Goal: Navigation & Orientation: Find specific page/section

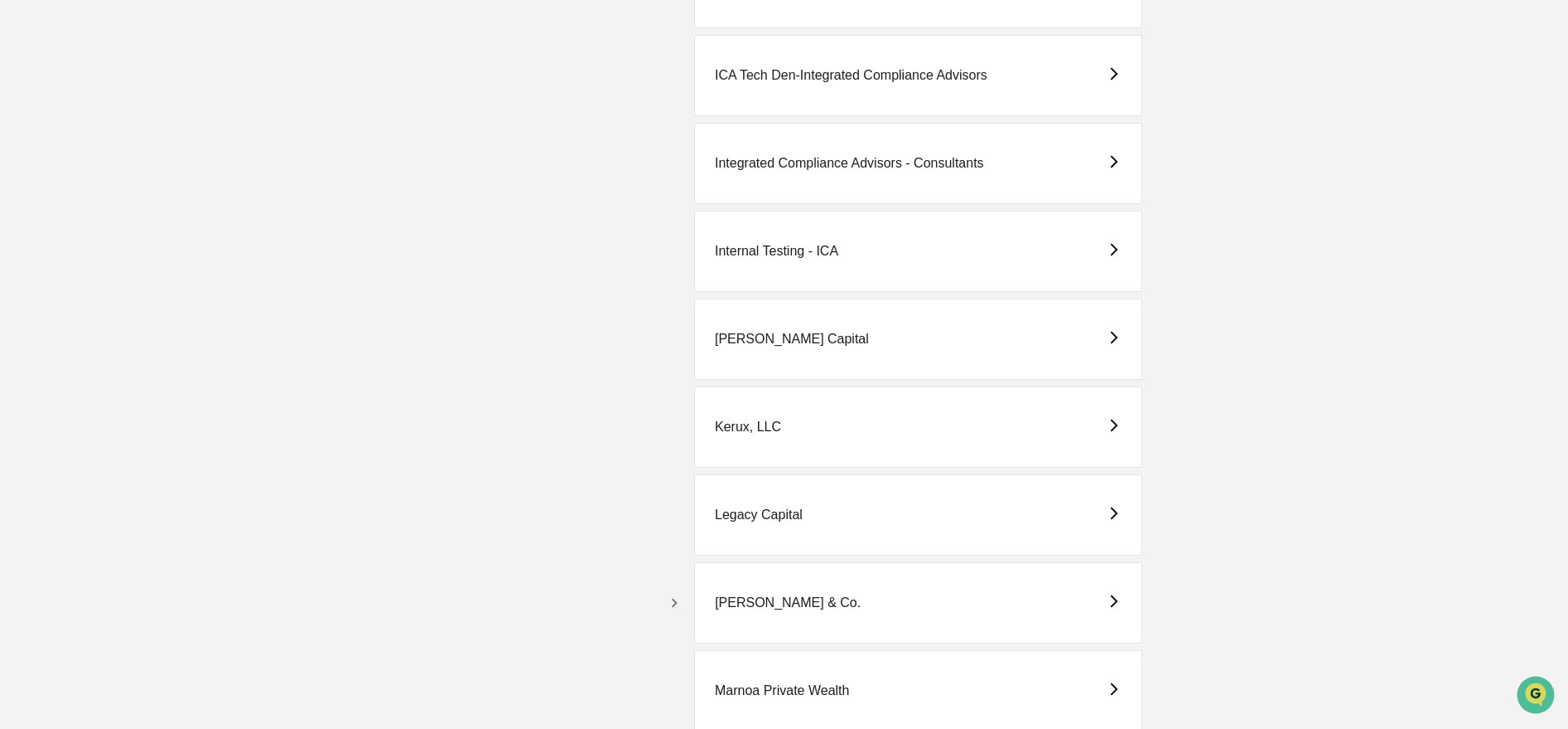
click at [681, 592] on button "button" at bounding box center [674, 602] width 26 height 26
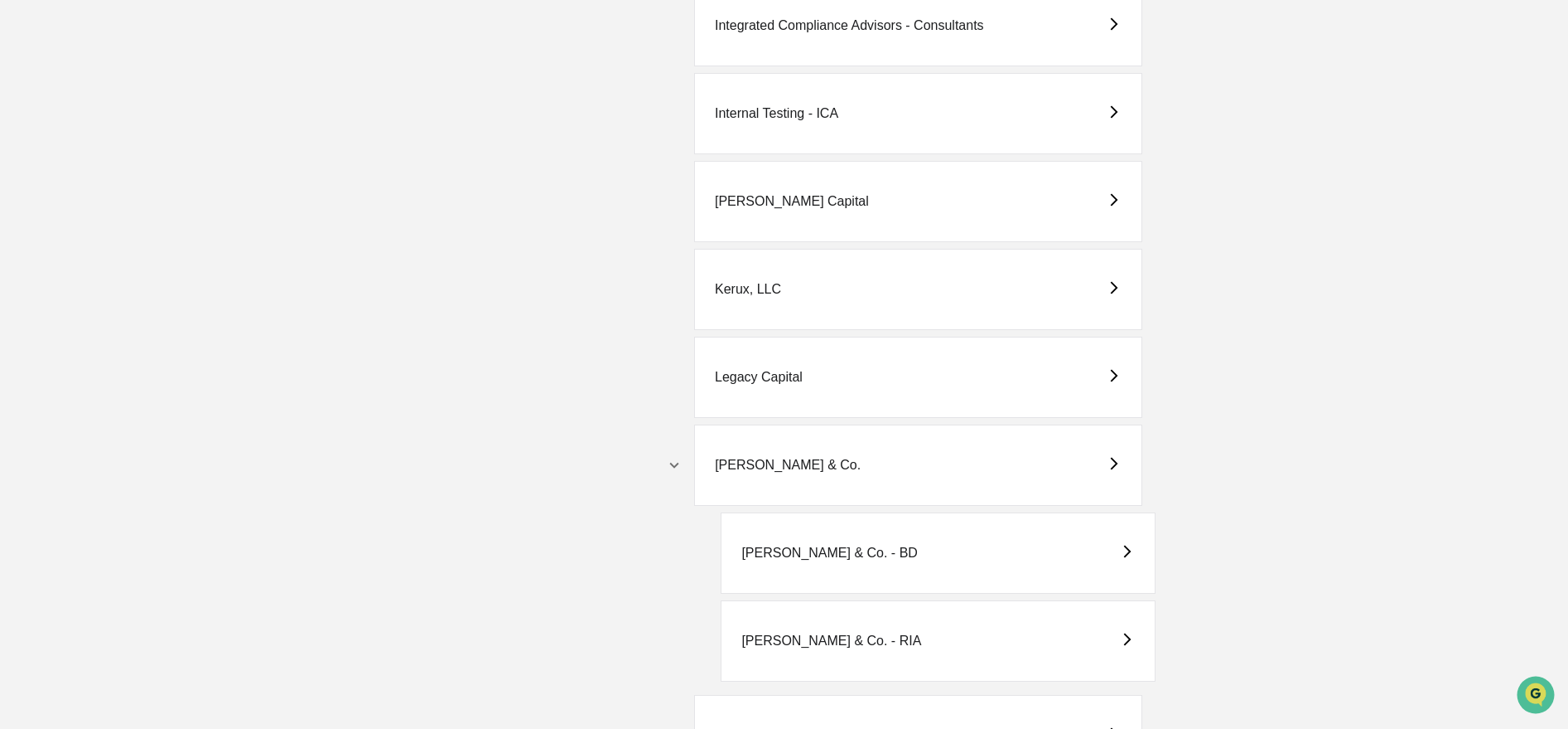
scroll to position [2715, 0]
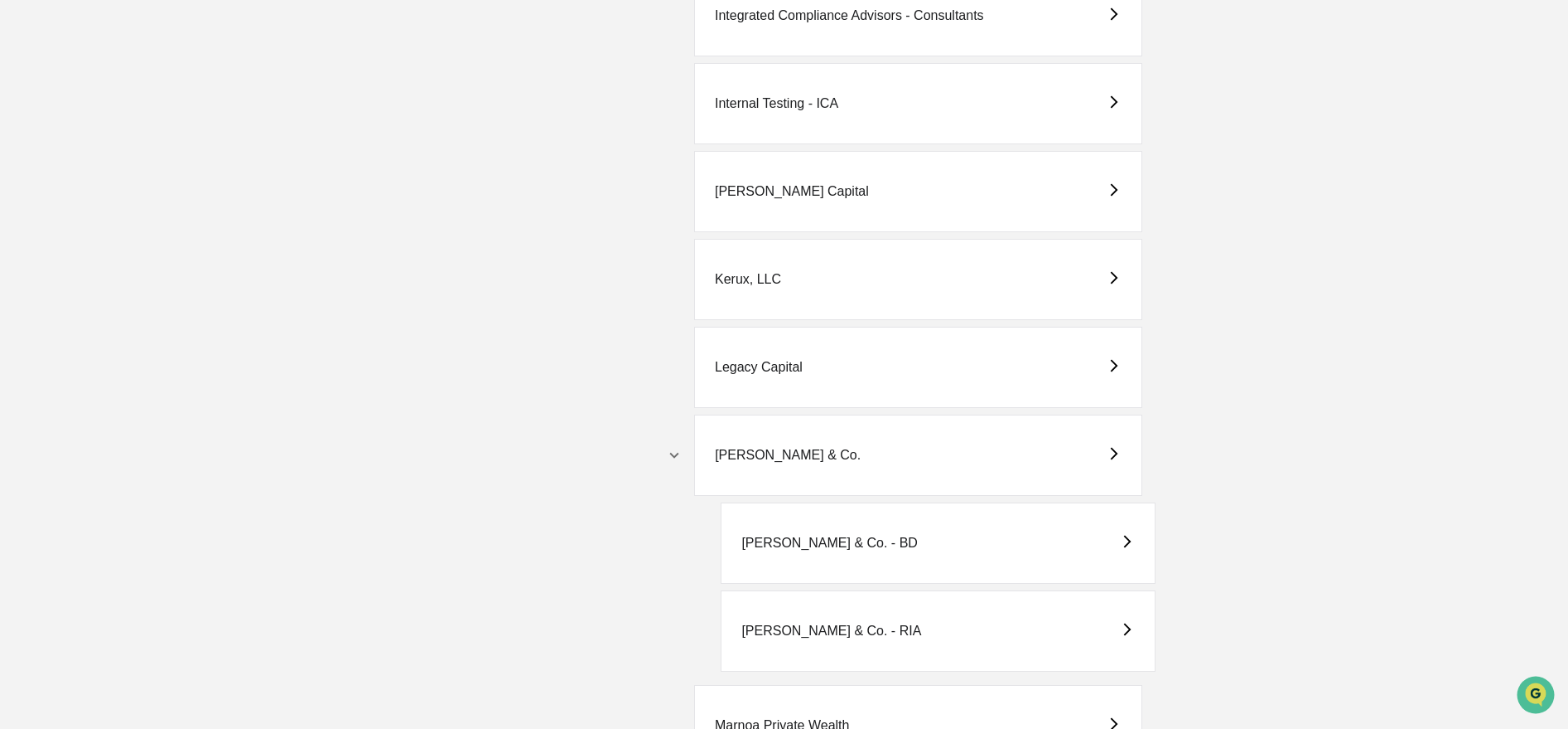
click at [861, 628] on div "M.S. Howells & Co. - RIA" at bounding box center [832, 630] width 180 height 15
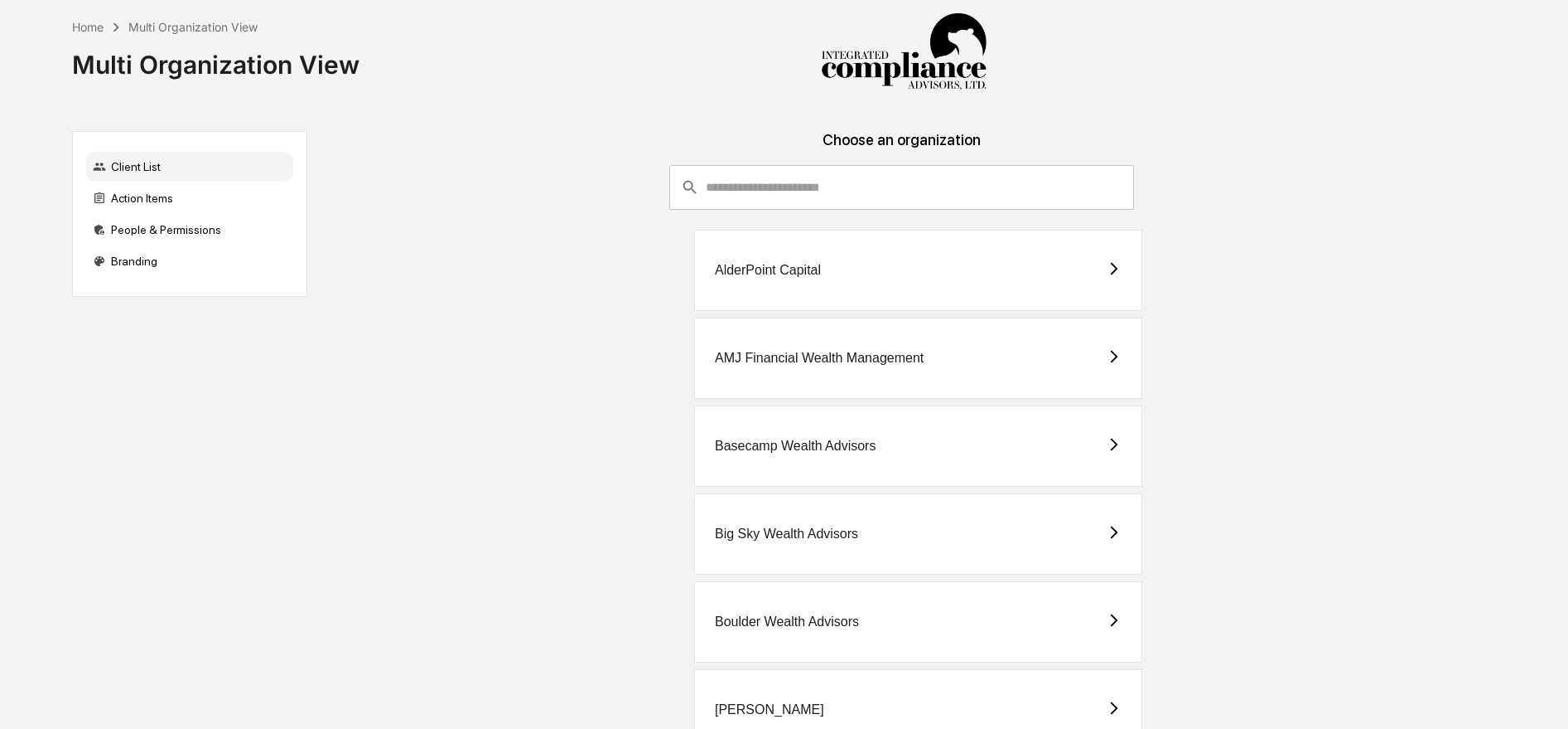
click at [812, 445] on div "Basecamp Wealth Advisors" at bounding box center [795, 446] width 161 height 15
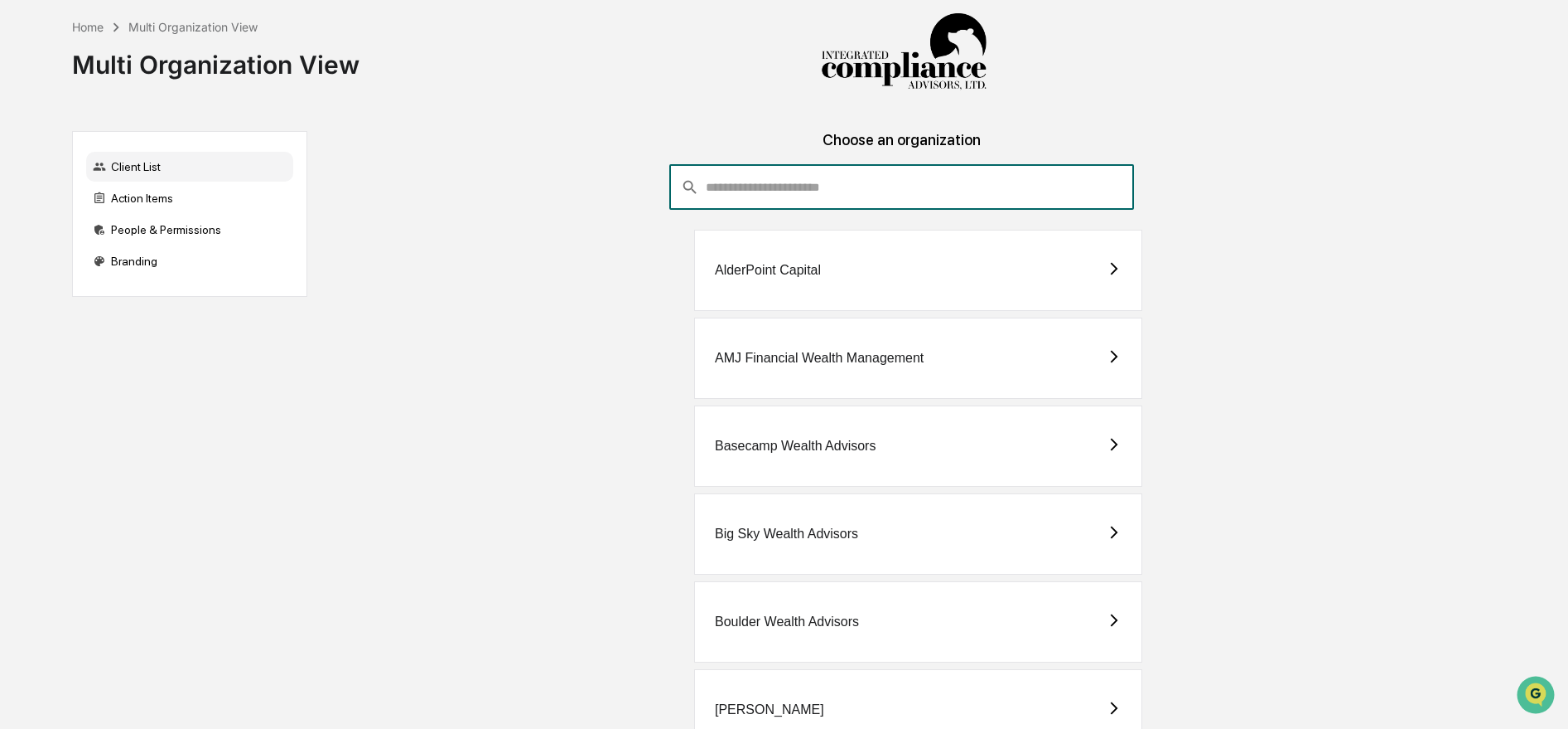
click at [1004, 197] on input "consultant-dashboard__filter-organizations-search-bar" at bounding box center [920, 187] width 428 height 45
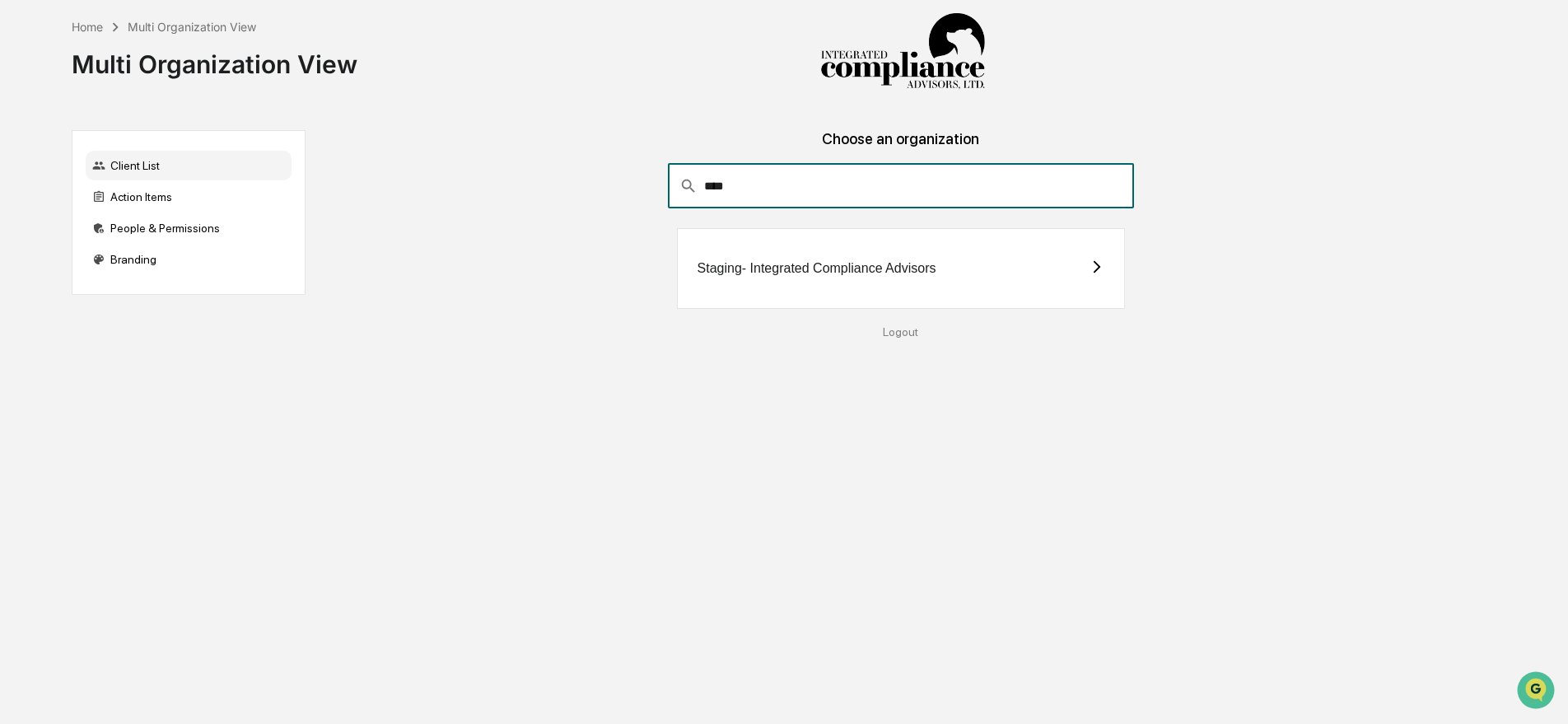
type input "****"
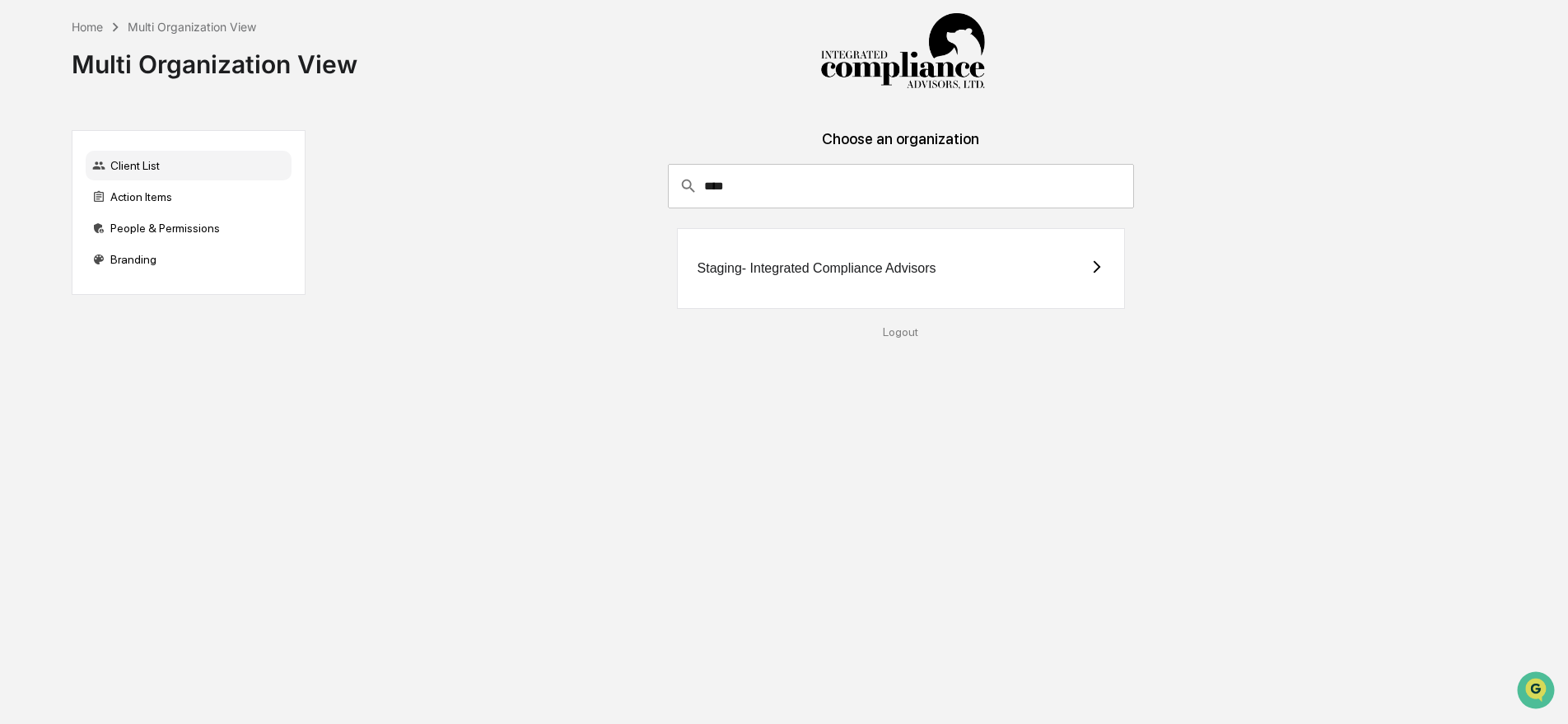
click at [719, 258] on div "Staging- Integrated Compliance Advisors" at bounding box center [901, 268] width 449 height 81
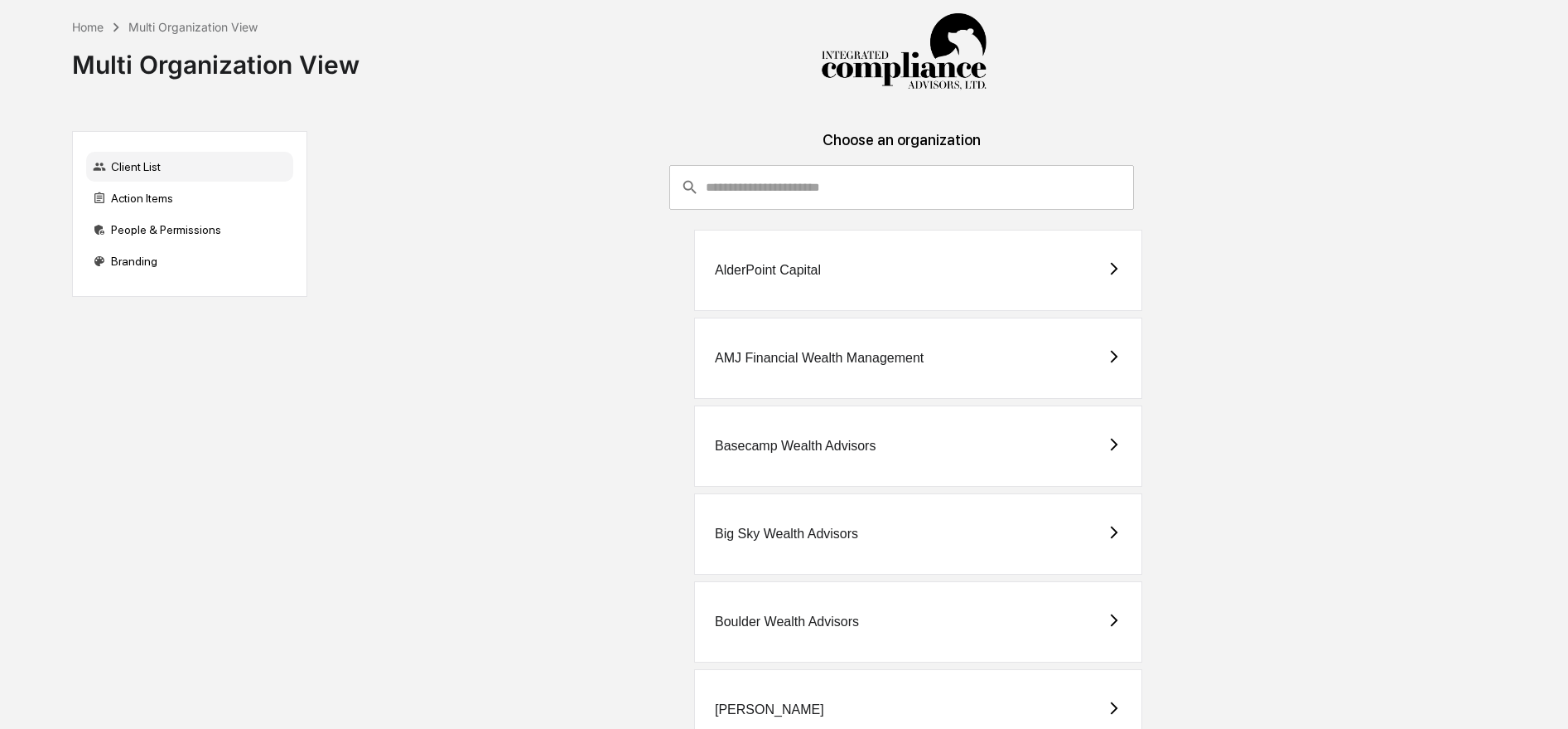
click at [892, 385] on div "AMJ Financial Wealth Management" at bounding box center [918, 358] width 448 height 81
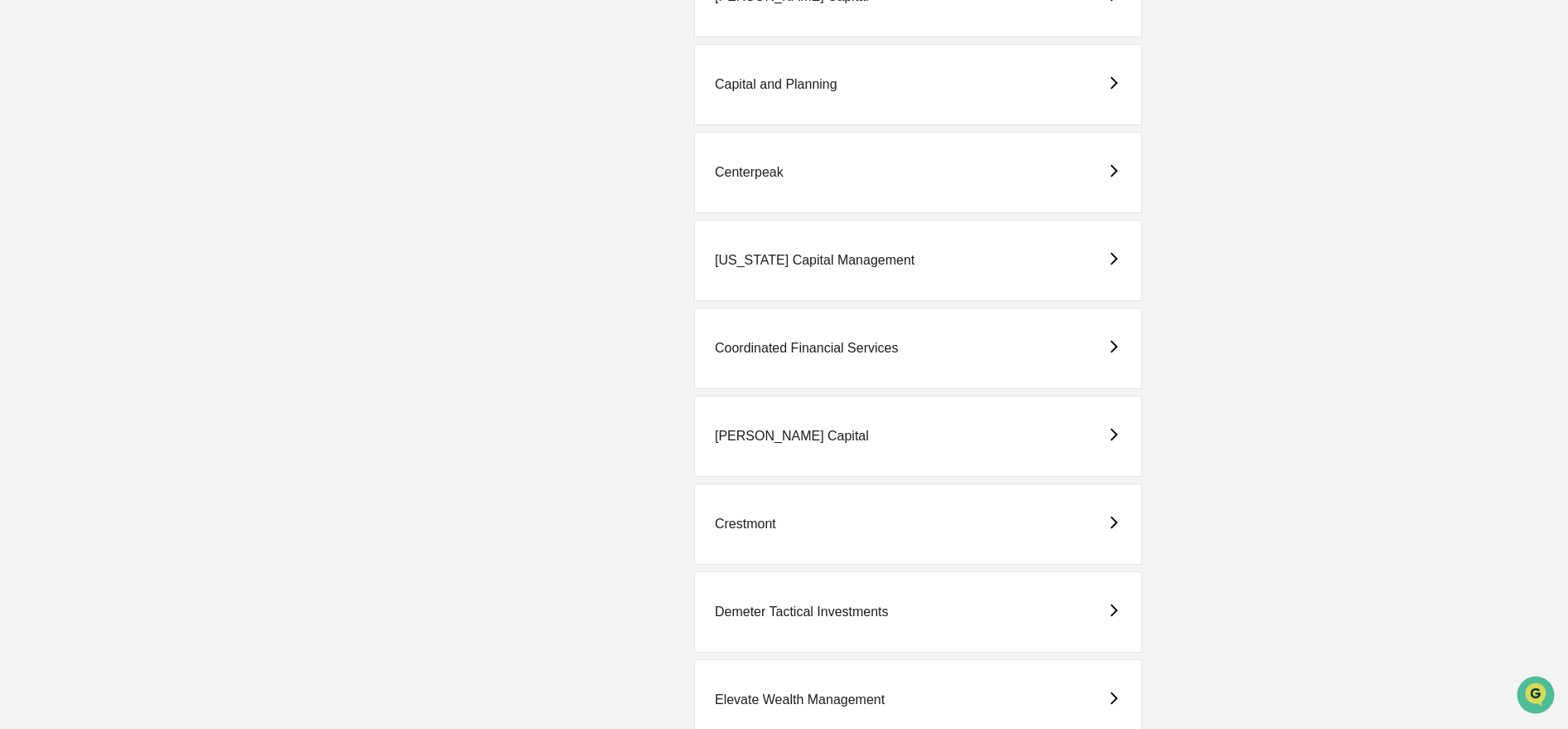
click at [890, 610] on div "Demeter Tactical Investments" at bounding box center [918, 611] width 448 height 81
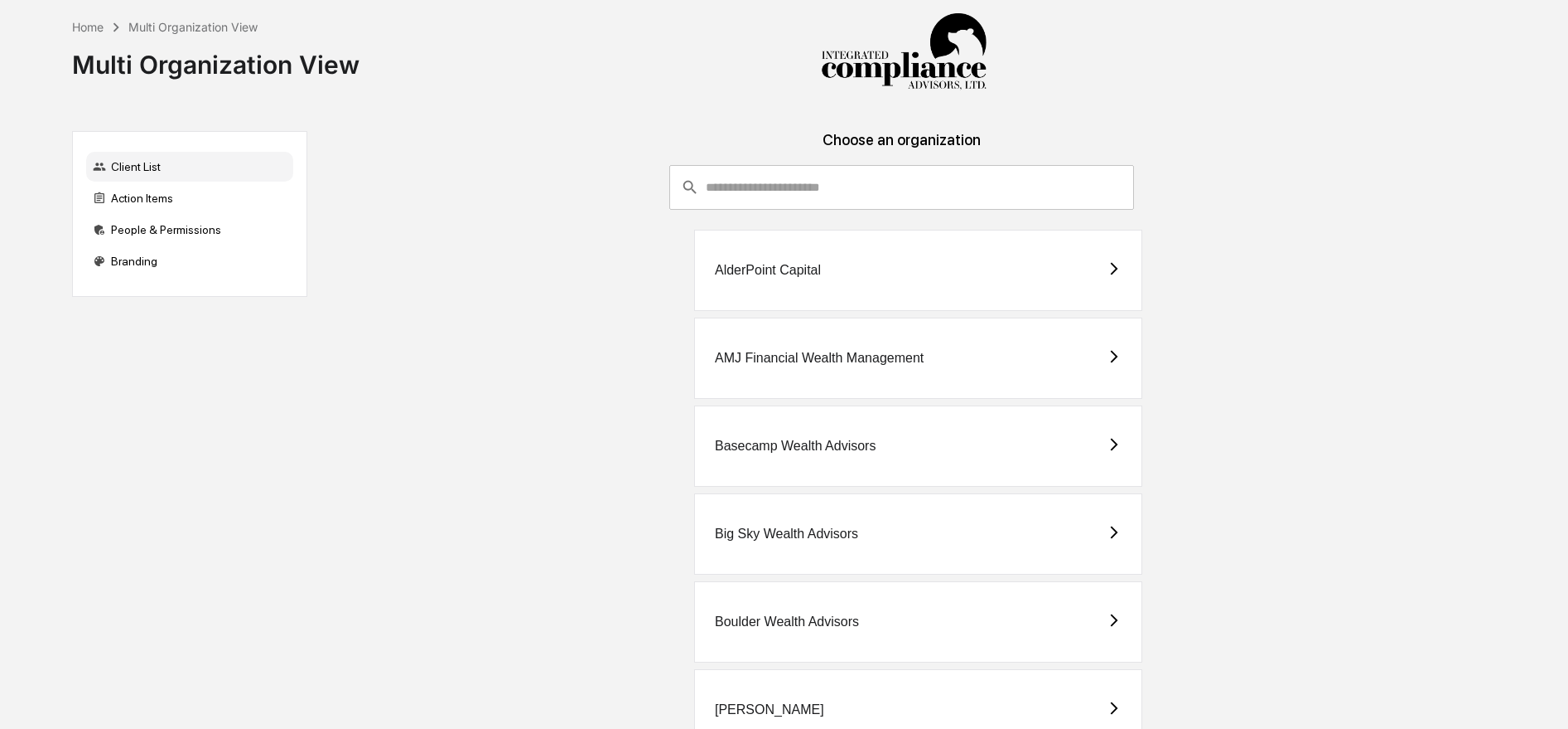
click at [846, 196] on input "consultant-dashboard__filter-organizations-search-bar" at bounding box center [920, 187] width 428 height 45
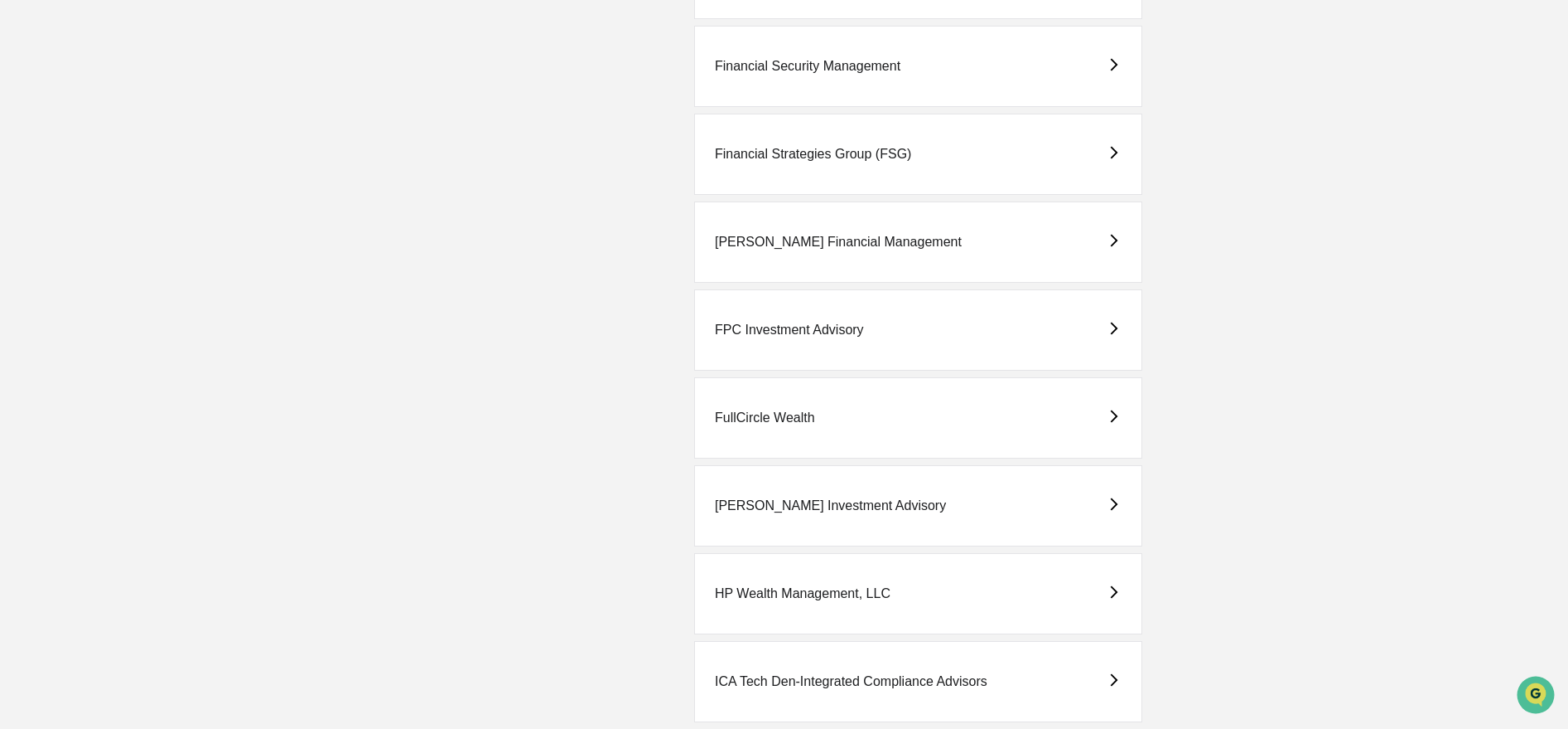
scroll to position [1982, 0]
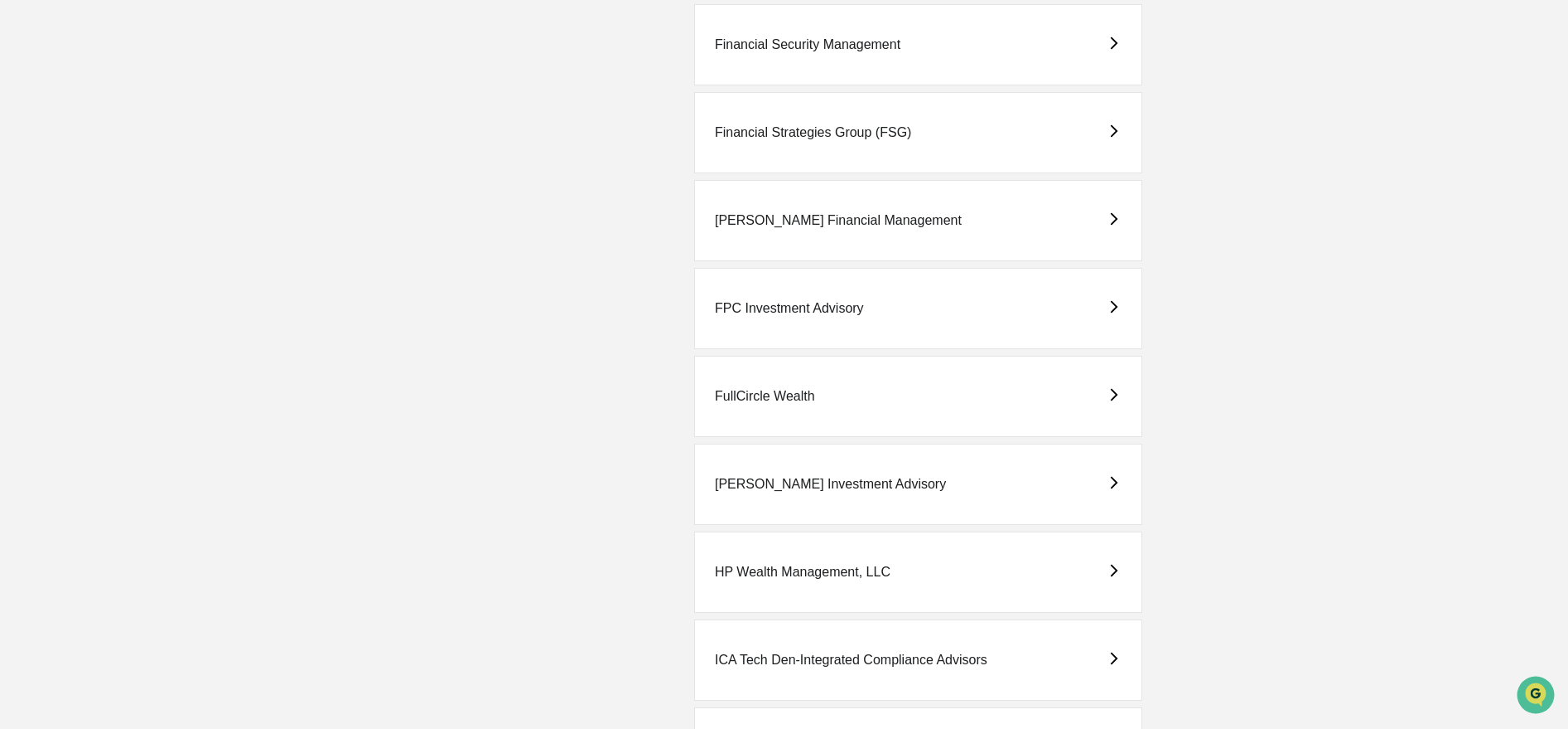
click at [837, 486] on div "[PERSON_NAME] Investment Advisory" at bounding box center [830, 483] width 231 height 15
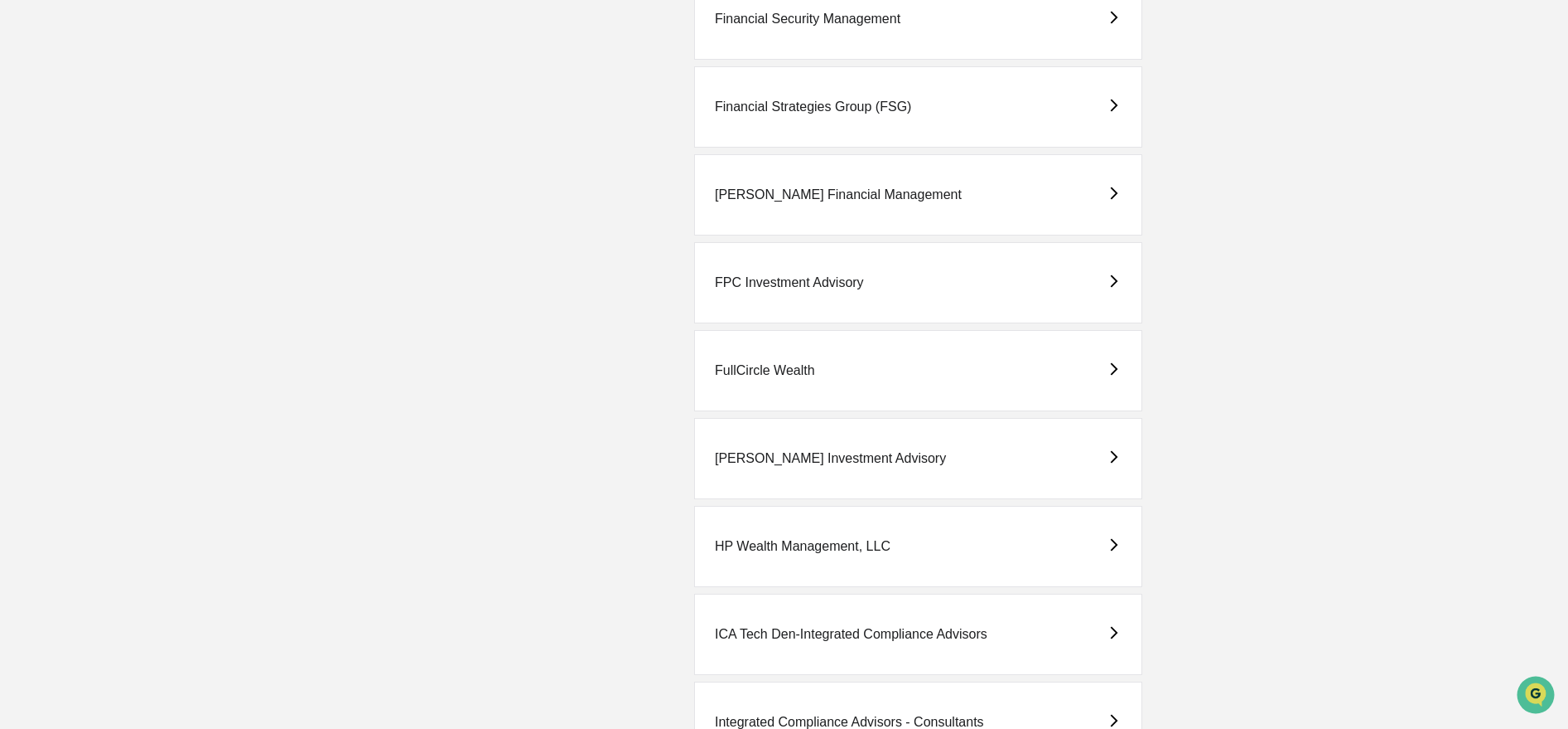
scroll to position [2571, 0]
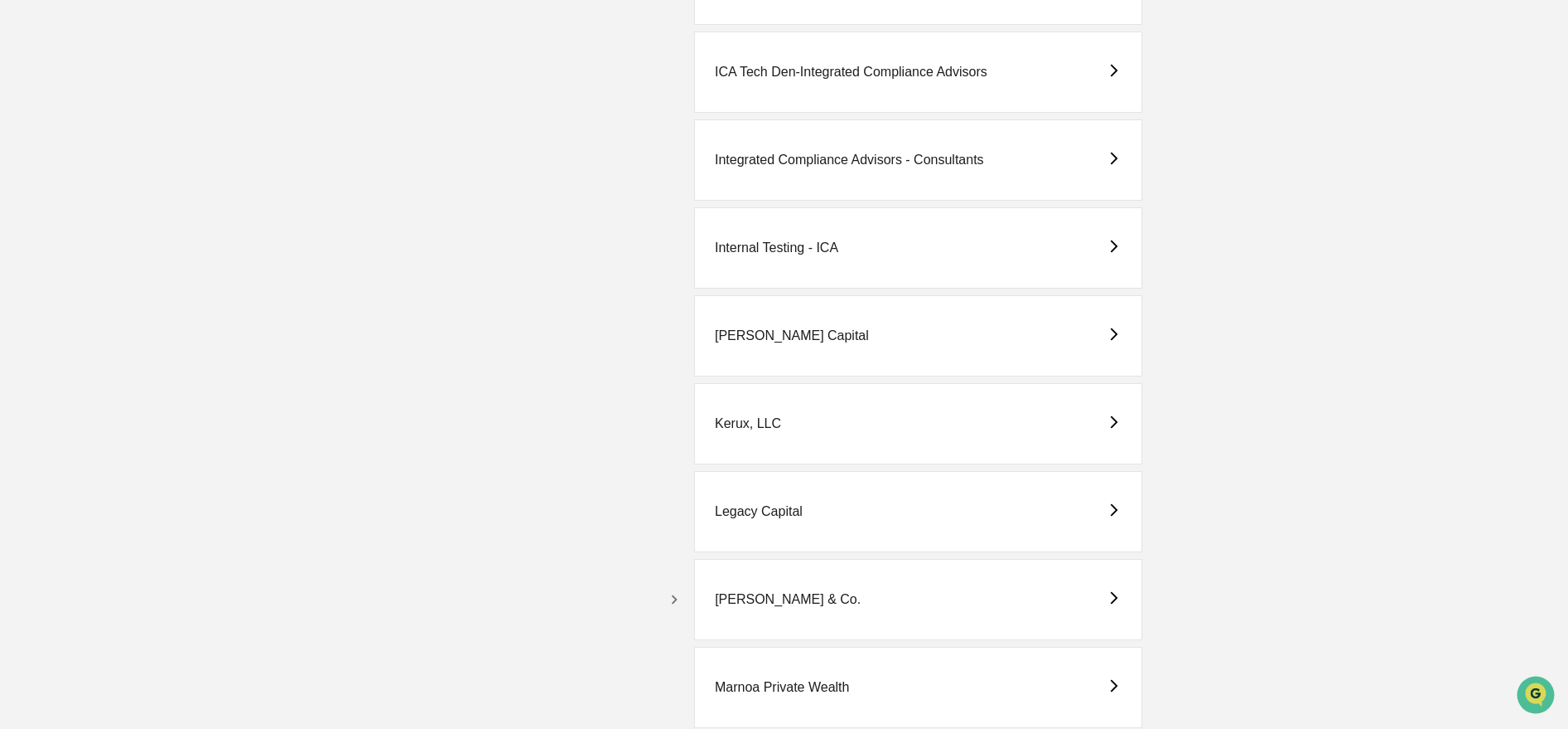
click at [680, 600] on icon "button" at bounding box center [673, 599] width 18 height 18
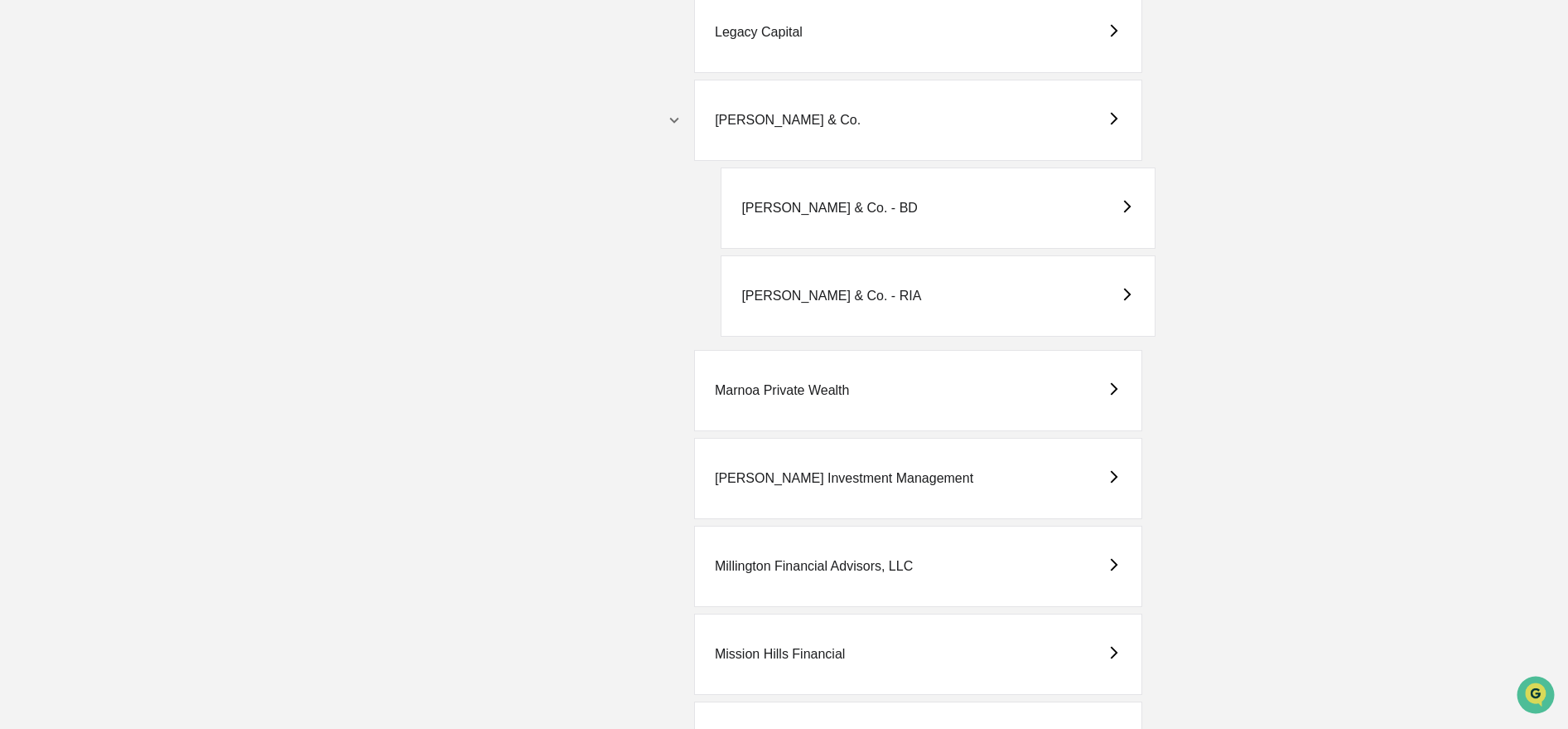
scroll to position [3079, 0]
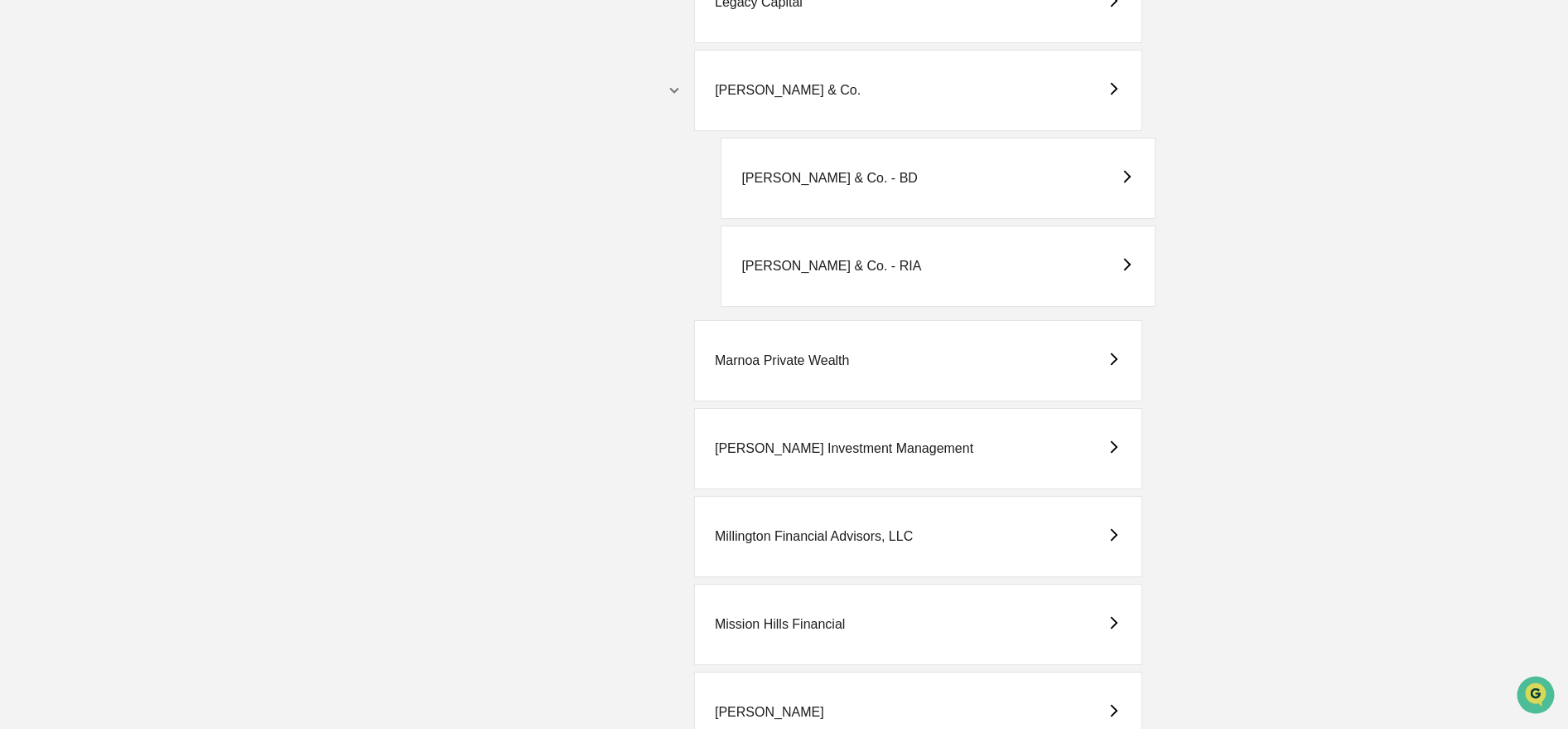
click at [905, 263] on div "[PERSON_NAME] & Co. - RIA" at bounding box center [937, 266] width 434 height 81
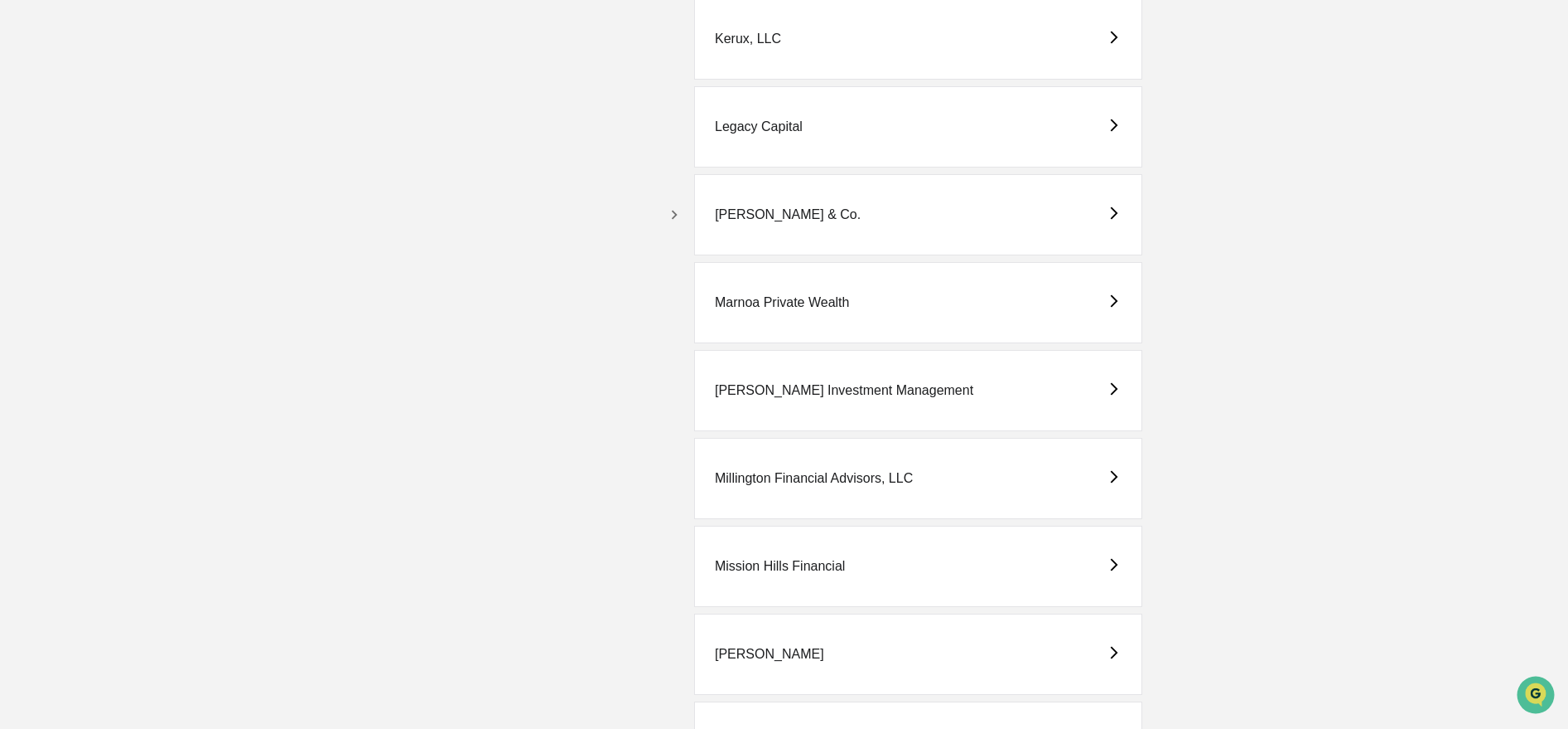
scroll to position [2792, 0]
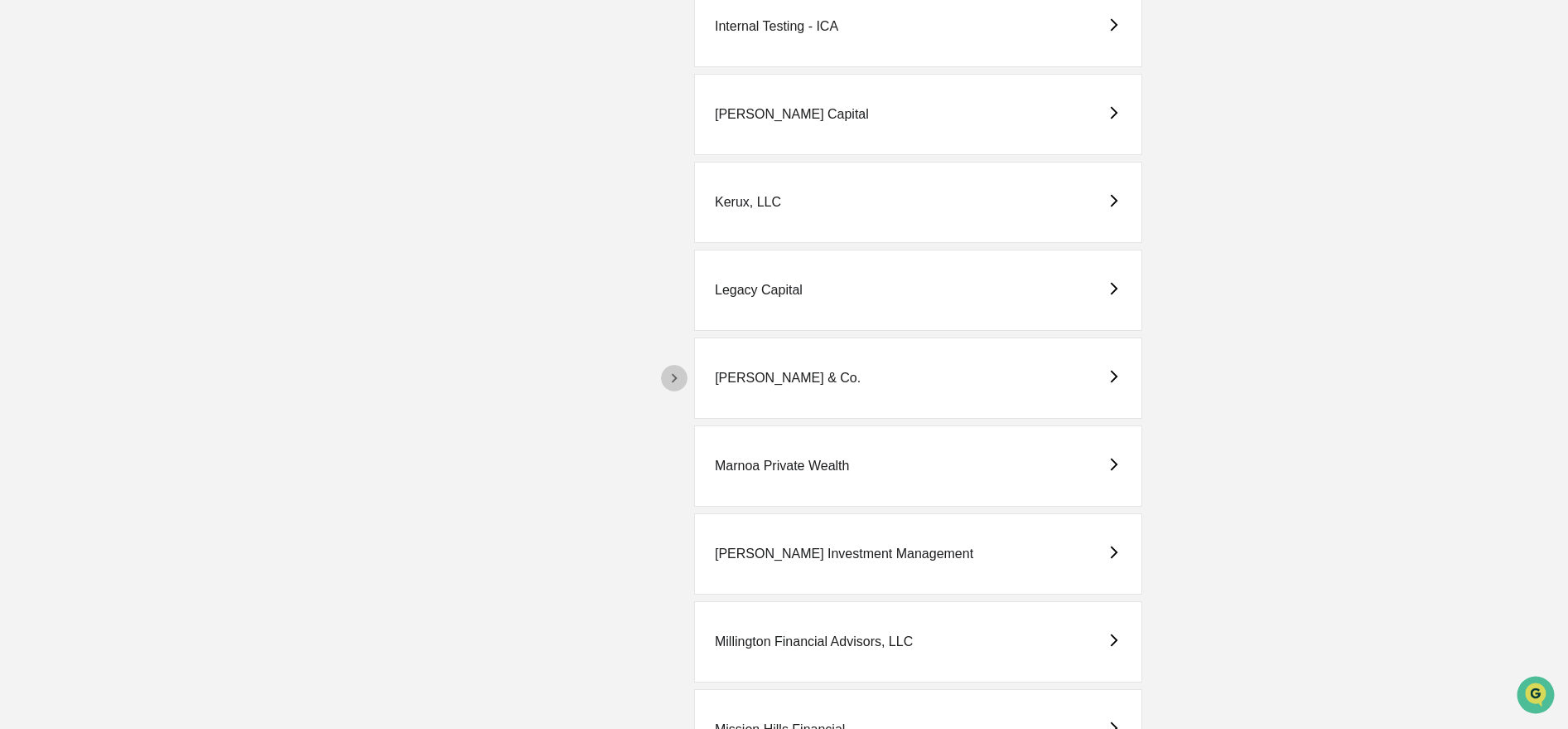
click at [665, 374] on icon "button" at bounding box center [673, 378] width 18 height 18
click at [819, 564] on div "[PERSON_NAME] & Co. - RIA" at bounding box center [937, 553] width 434 height 81
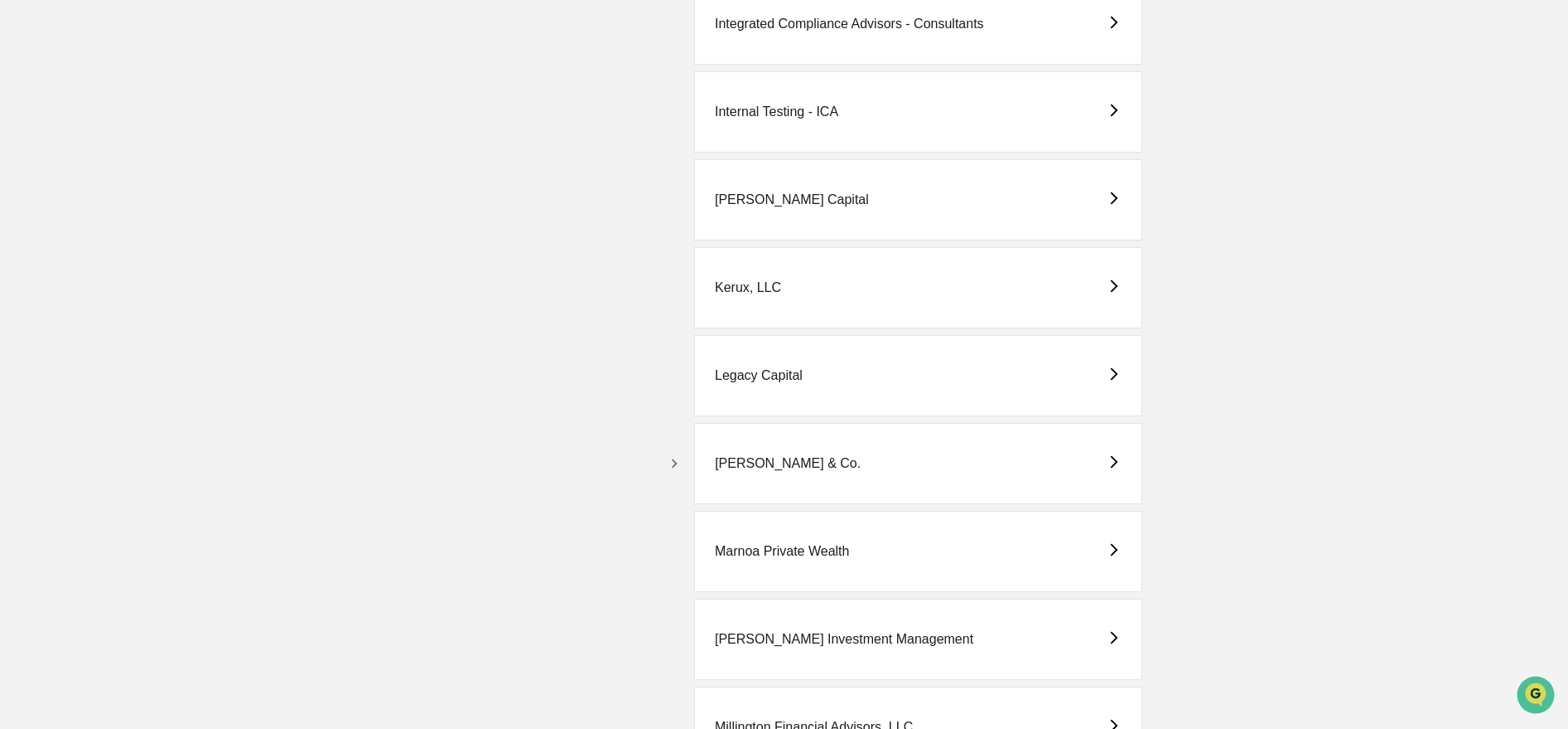
scroll to position [3084, 0]
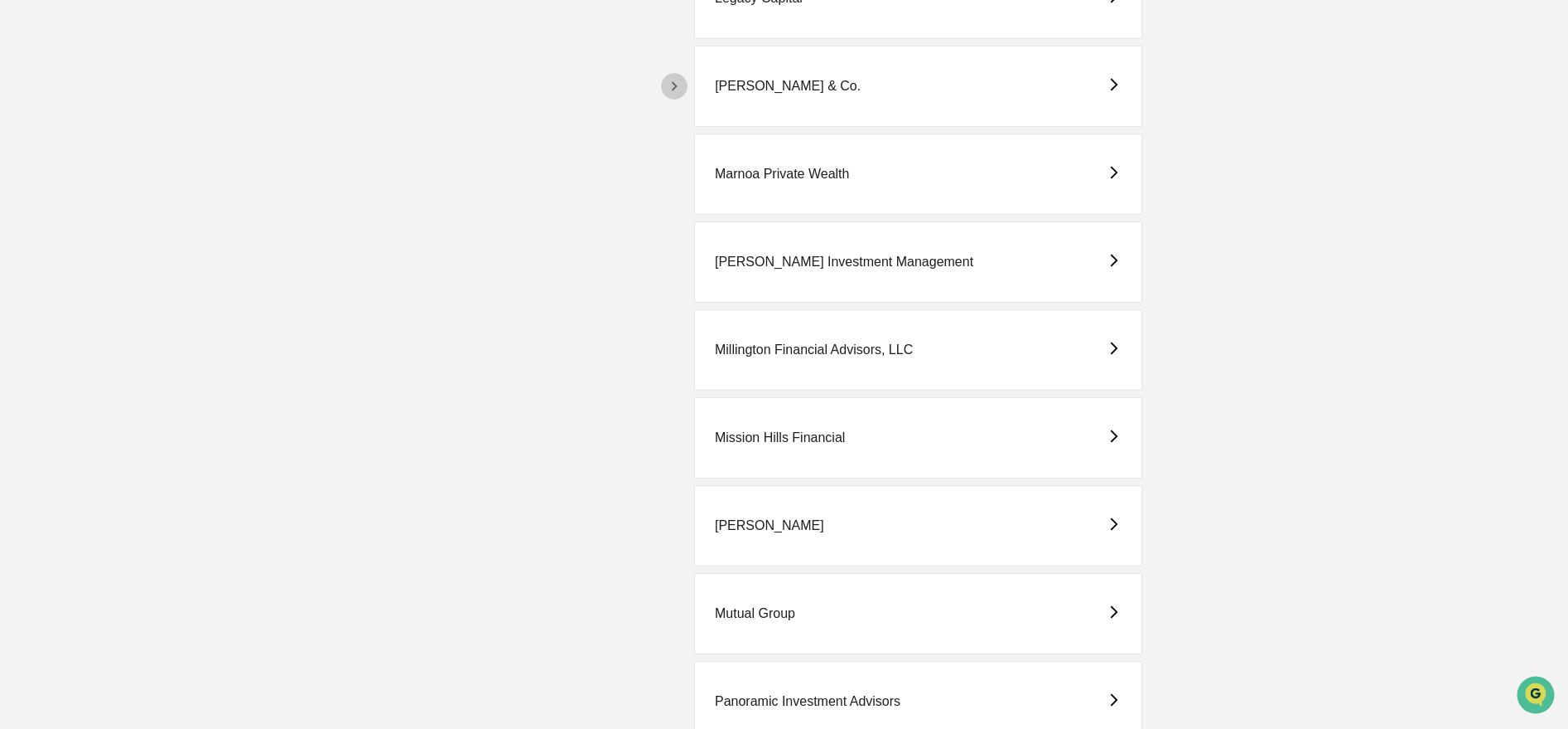
click at [680, 85] on icon "button" at bounding box center [673, 86] width 18 height 18
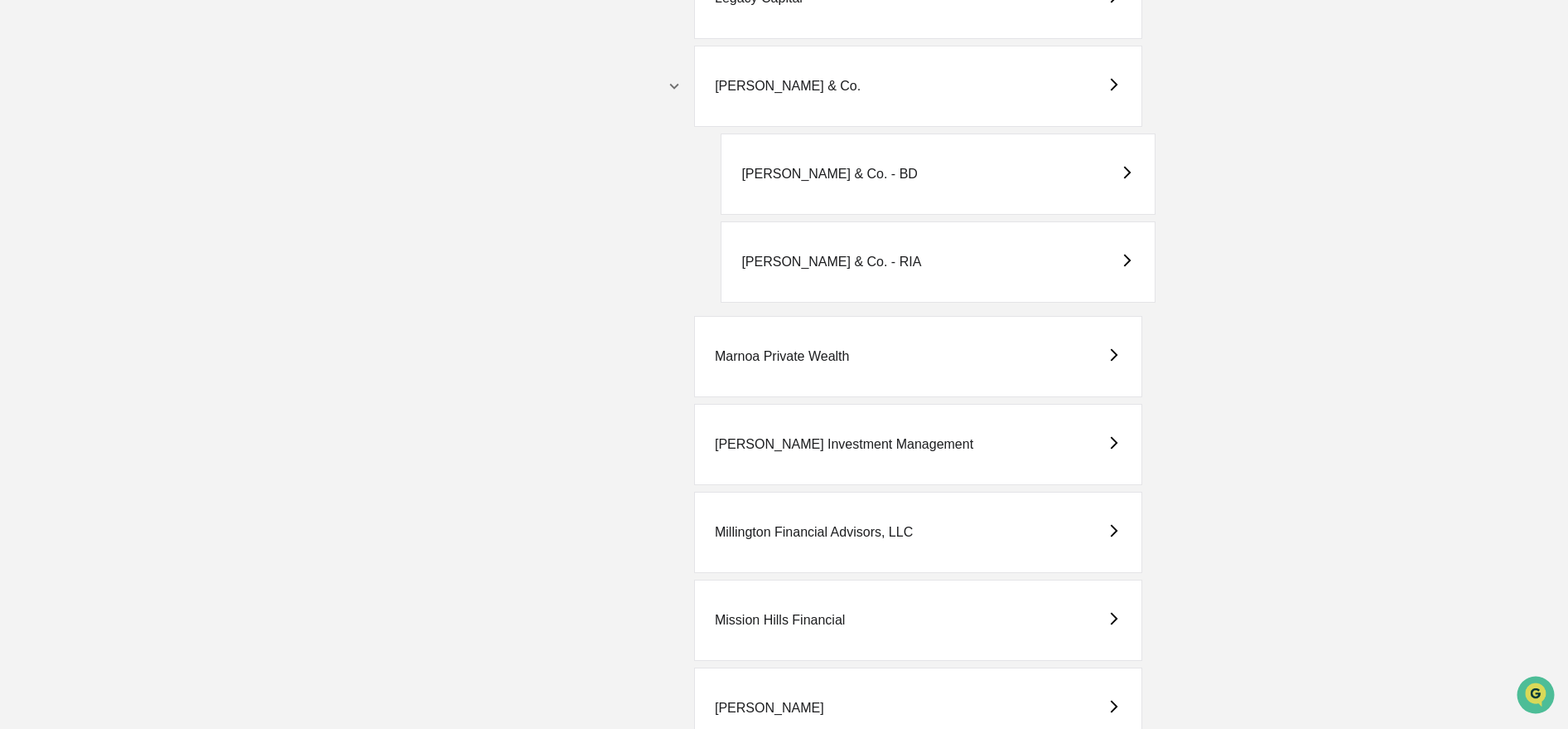
click at [814, 199] on div "[PERSON_NAME] & Co. - BD" at bounding box center [937, 174] width 434 height 81
